Goal: Task Accomplishment & Management: Complete application form

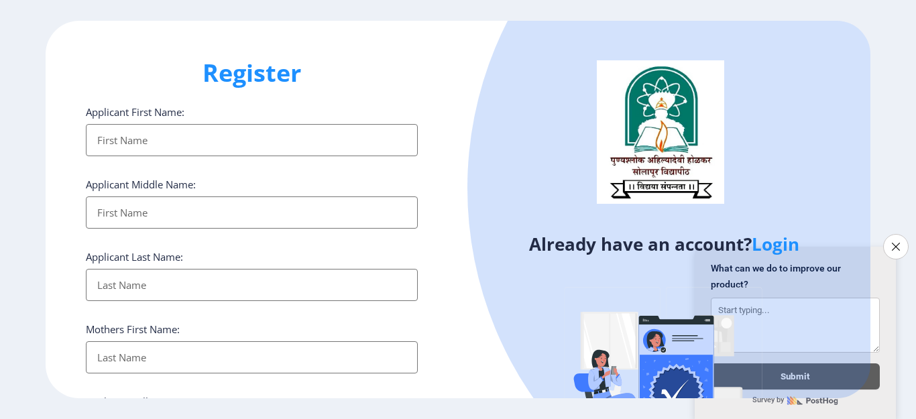
select select
click at [896, 242] on icon "Close survey" at bounding box center [896, 246] width 9 height 9
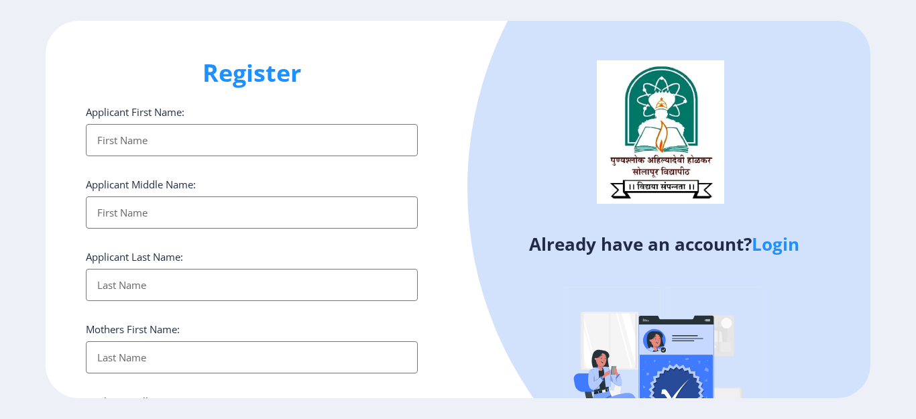
click at [782, 243] on link "Login" at bounding box center [776, 244] width 48 height 24
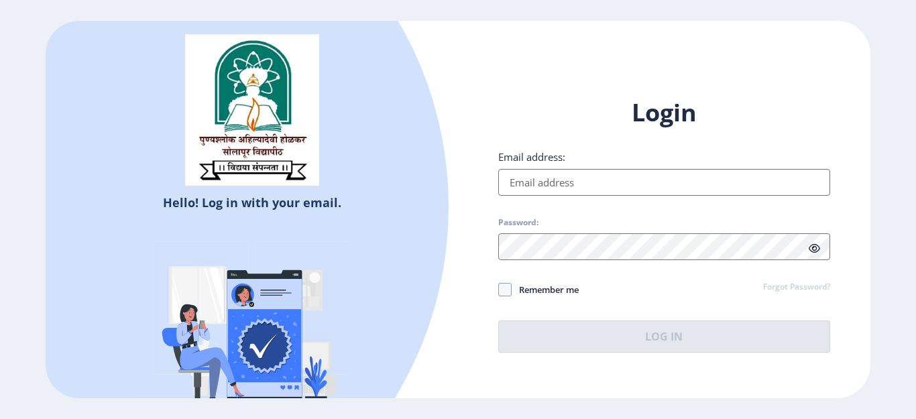
click at [547, 175] on input "Email address:" at bounding box center [664, 182] width 332 height 27
type input "[EMAIL_ADDRESS][DOMAIN_NAME]"
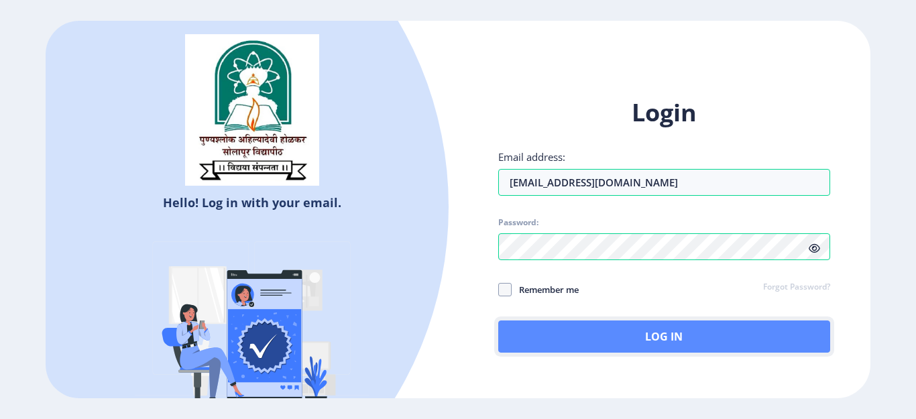
click at [660, 337] on button "Log In" at bounding box center [664, 337] width 332 height 32
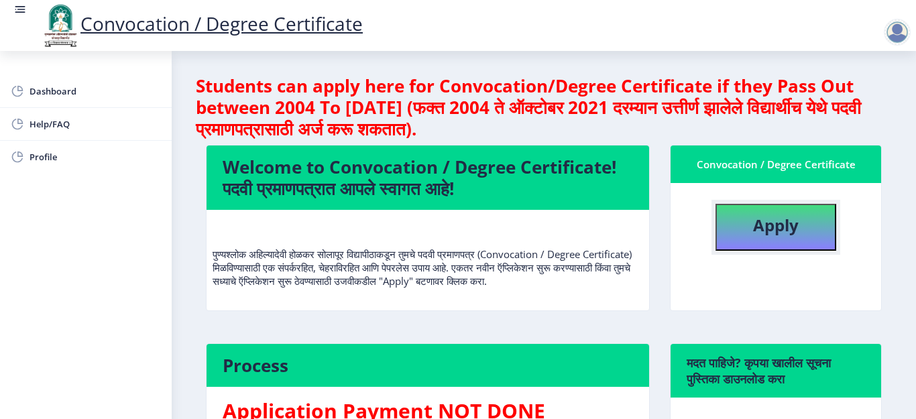
click at [768, 227] on b "Apply" at bounding box center [776, 225] width 46 height 22
select select
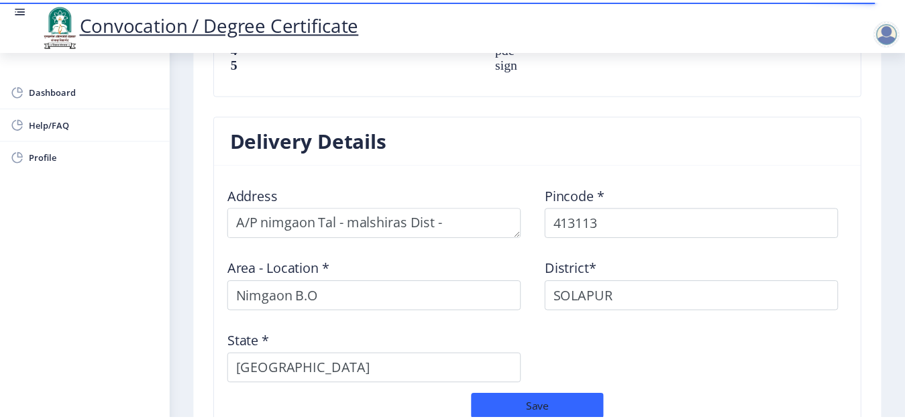
scroll to position [1186, 0]
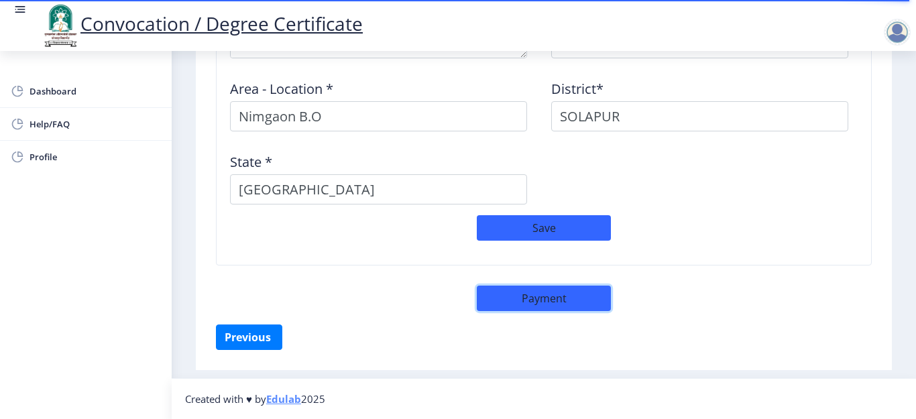
click at [519, 301] on button "Payment" at bounding box center [544, 298] width 134 height 25
select select "sealed"
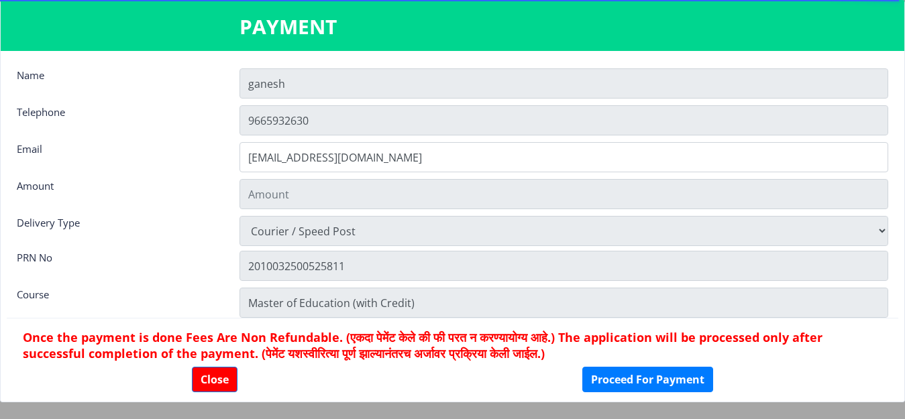
type input "2885"
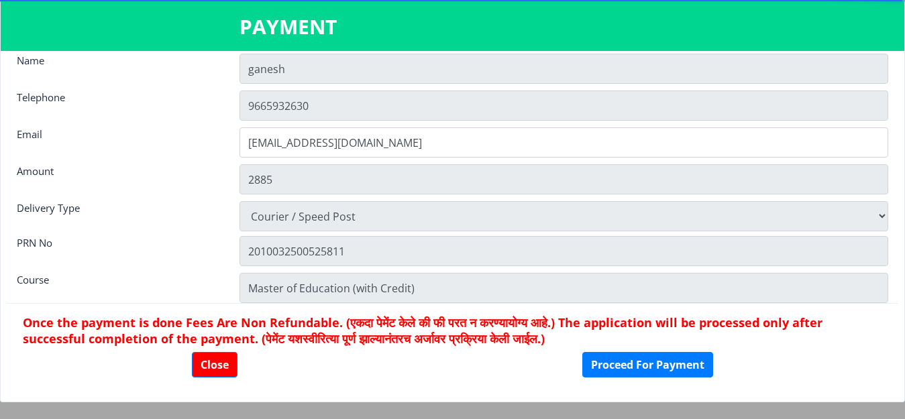
scroll to position [19, 0]
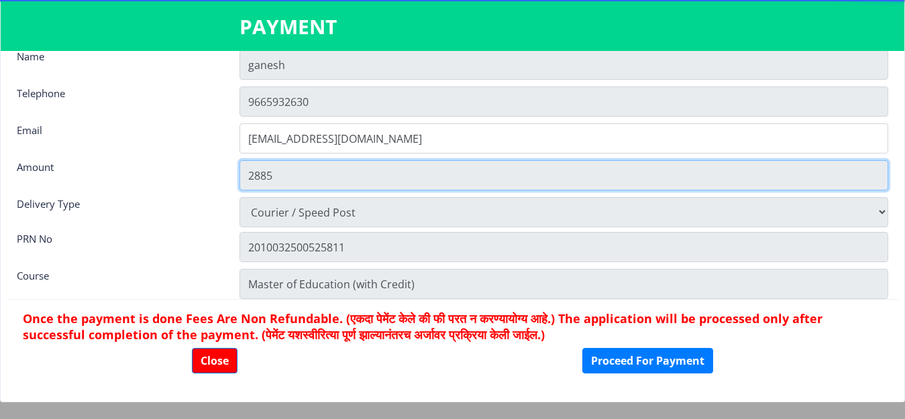
drag, startPoint x: 272, startPoint y: 179, endPoint x: 238, endPoint y: 175, distance: 34.5
click at [238, 175] on div "2885" at bounding box center [563, 175] width 669 height 30
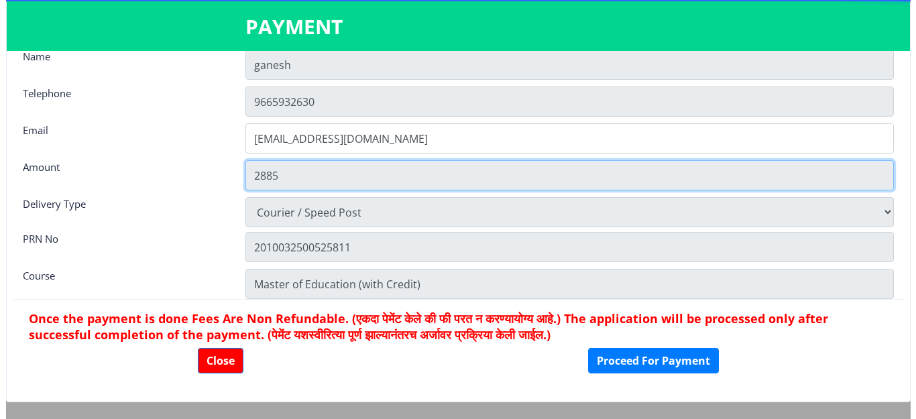
scroll to position [0, 0]
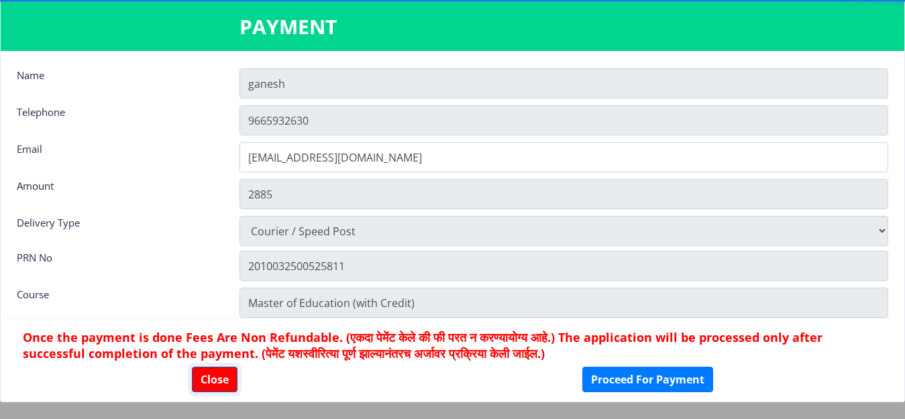
click at [213, 374] on button "Close" at bounding box center [215, 379] width 46 height 25
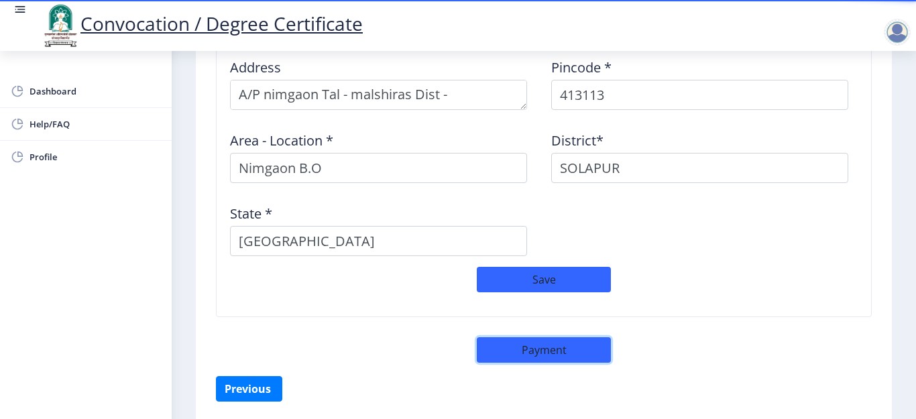
scroll to position [1119, 0]
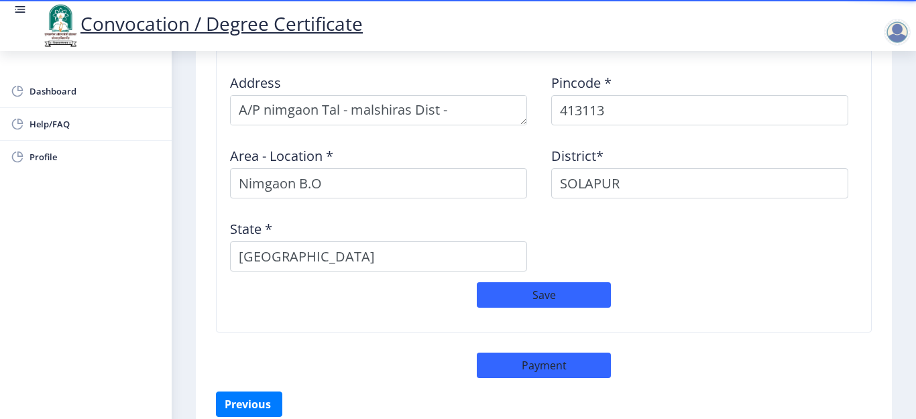
click at [899, 33] on div at bounding box center [897, 32] width 27 height 27
click at [860, 104] on span "Log out" at bounding box center [863, 105] width 86 height 16
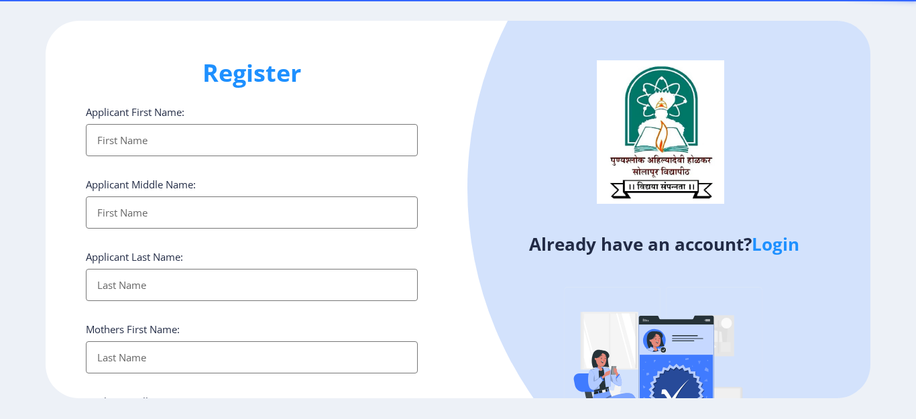
select select
